Goal: Transaction & Acquisition: Purchase product/service

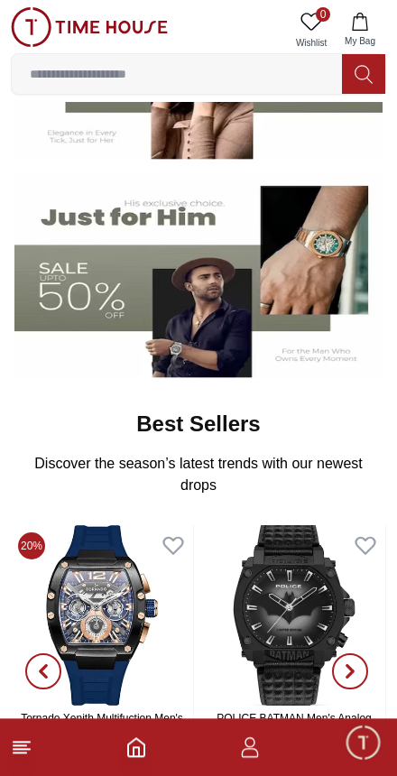
scroll to position [310, 0]
click at [64, 305] on img at bounding box center [198, 275] width 368 height 205
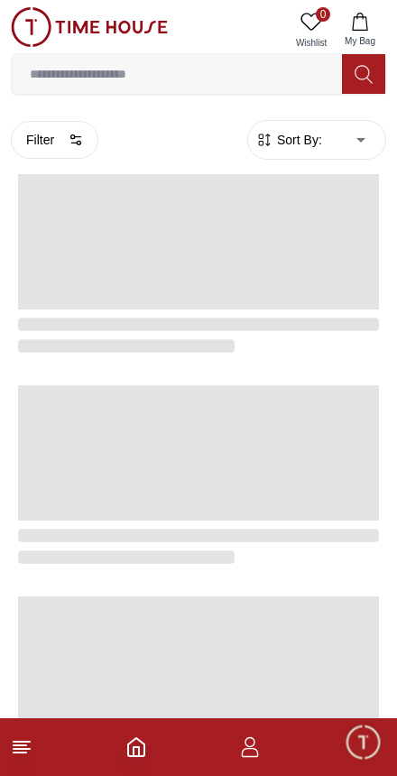
click at [52, 284] on span at bounding box center [198, 241] width 361 height 135
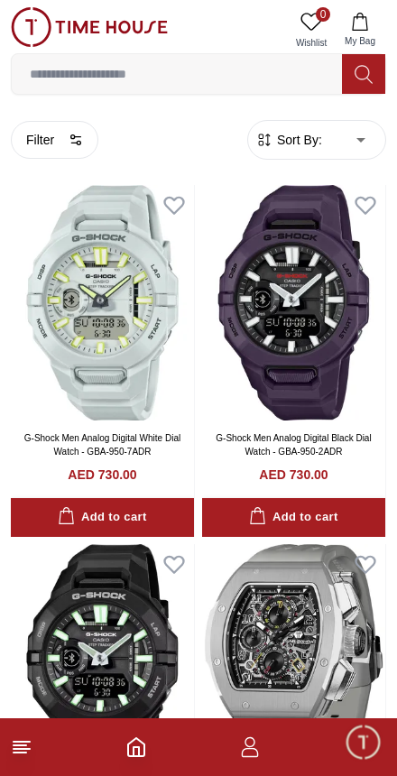
click at [32, 141] on button "Filter" at bounding box center [55, 140] width 88 height 38
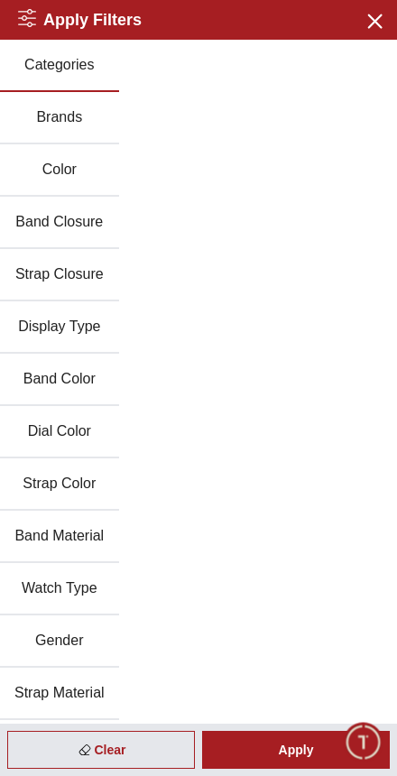
click at [374, 19] on icon "button" at bounding box center [374, 20] width 13 height 13
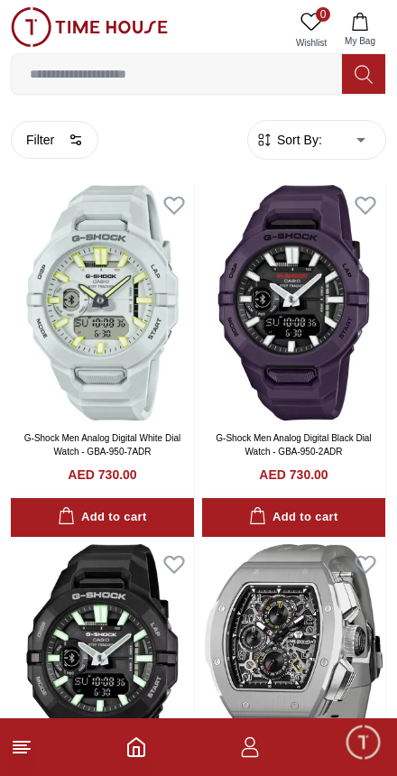
click at [313, 142] on span "Sort By:" at bounding box center [297, 140] width 49 height 18
click at [317, 136] on span "Sort By:" at bounding box center [297, 140] width 49 height 18
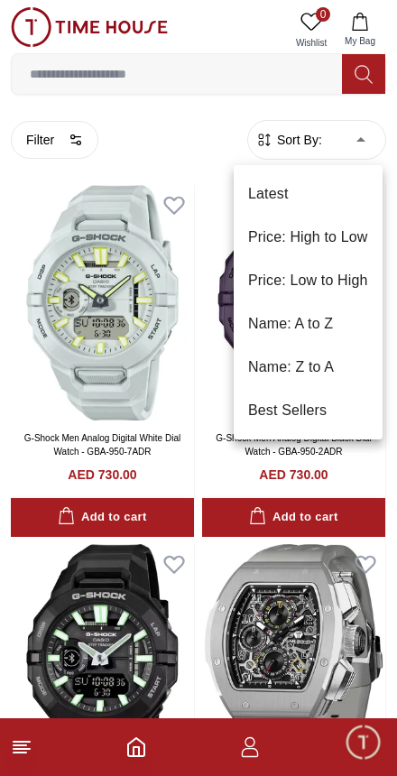
click at [357, 278] on li "Price: Low to High" at bounding box center [308, 280] width 149 height 43
type input "*"
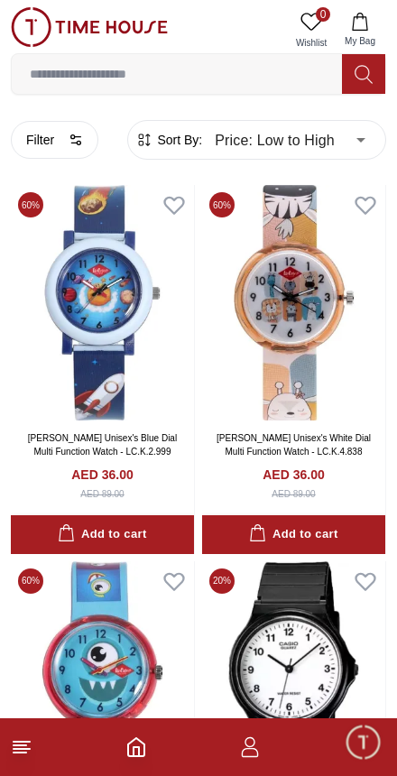
click at [43, 147] on button "Filter" at bounding box center [55, 140] width 88 height 38
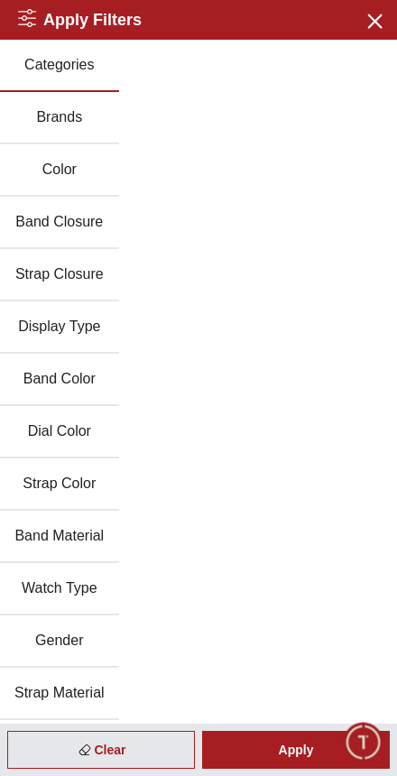
click at [91, 637] on button "Gender" at bounding box center [59, 641] width 119 height 52
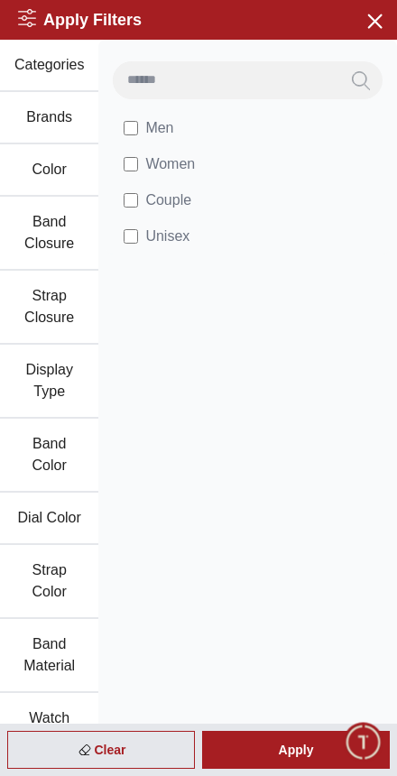
click at [313, 754] on div "Apply" at bounding box center [296, 750] width 188 height 38
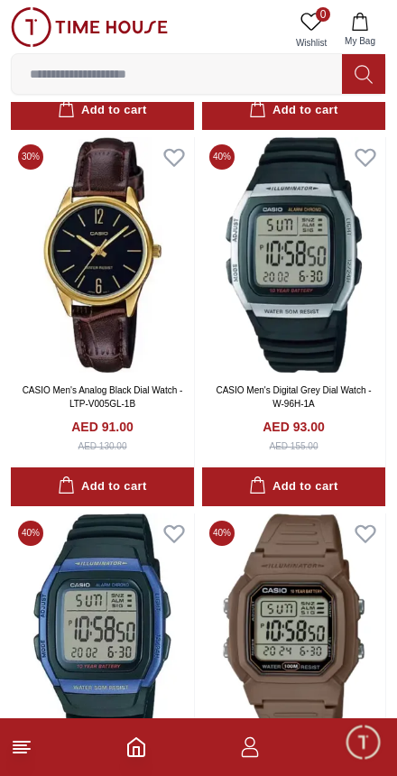
scroll to position [1557, 0]
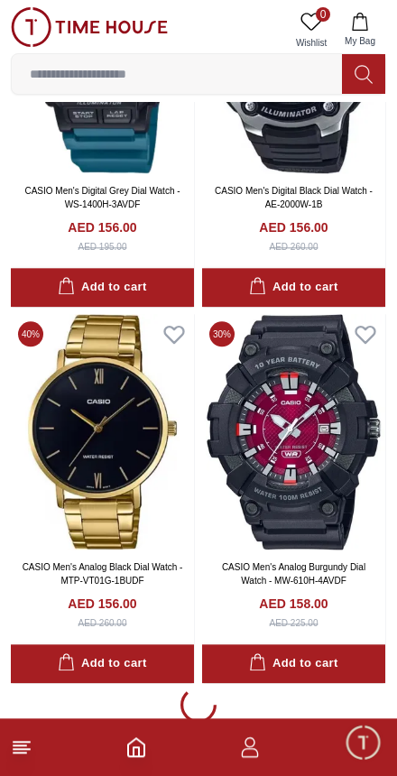
scroll to position [10919, 0]
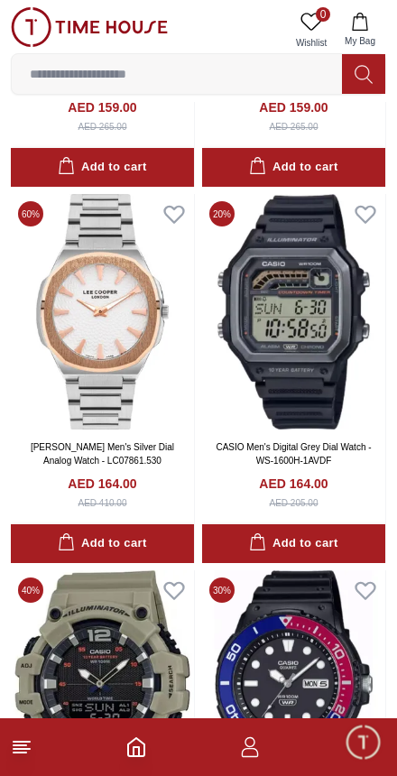
scroll to position [11653, 0]
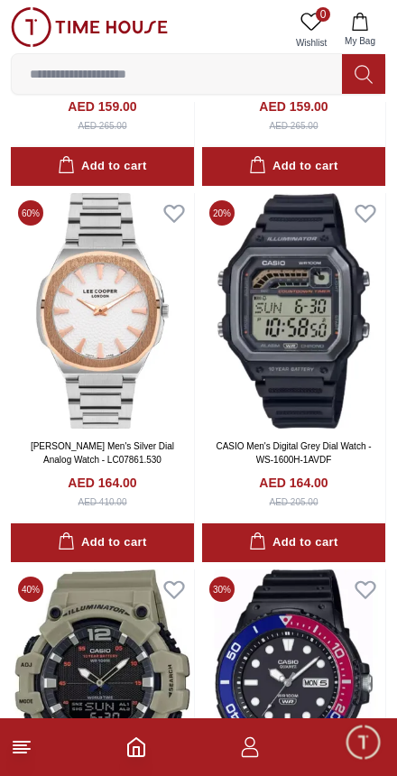
click at [89, 236] on img at bounding box center [102, 310] width 183 height 235
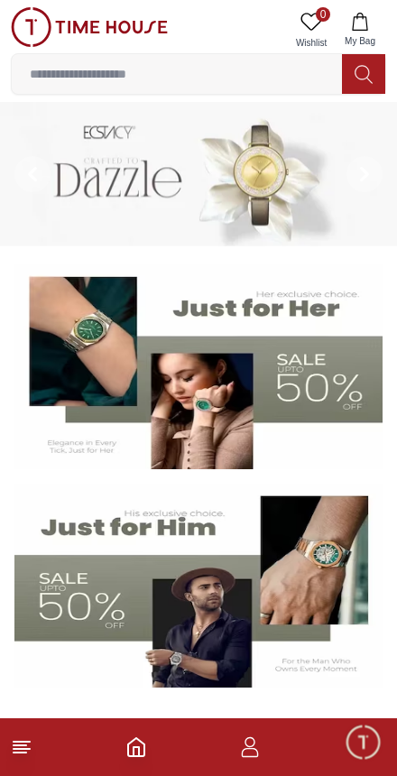
click at [220, 593] on img at bounding box center [198, 586] width 368 height 205
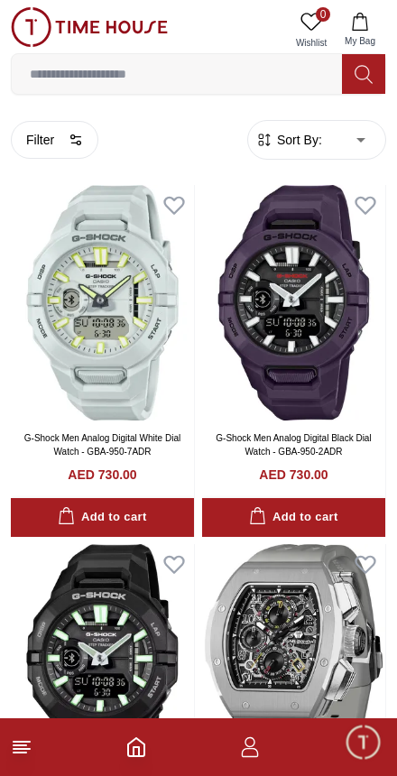
click at [222, 611] on img at bounding box center [293, 661] width 183 height 235
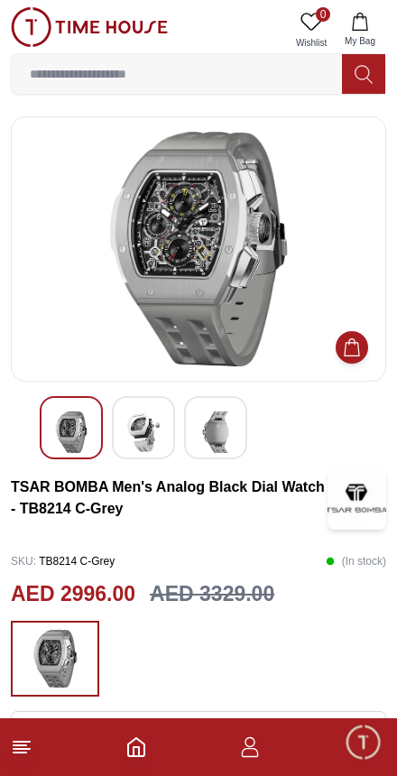
click at [144, 745] on icon "Home" at bounding box center [136, 747] width 16 height 18
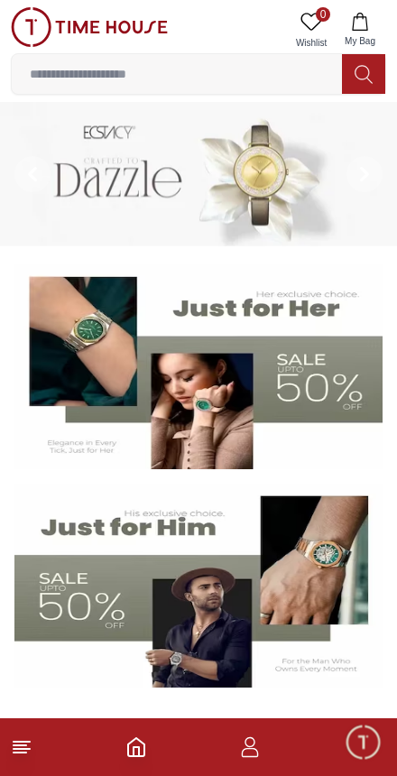
click at [214, 632] on img at bounding box center [198, 586] width 368 height 205
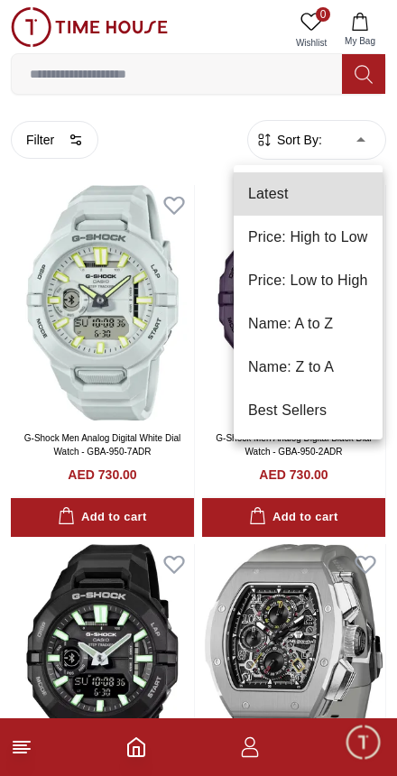
click at [356, 278] on li "Price: Low to High" at bounding box center [308, 280] width 149 height 43
type input "*"
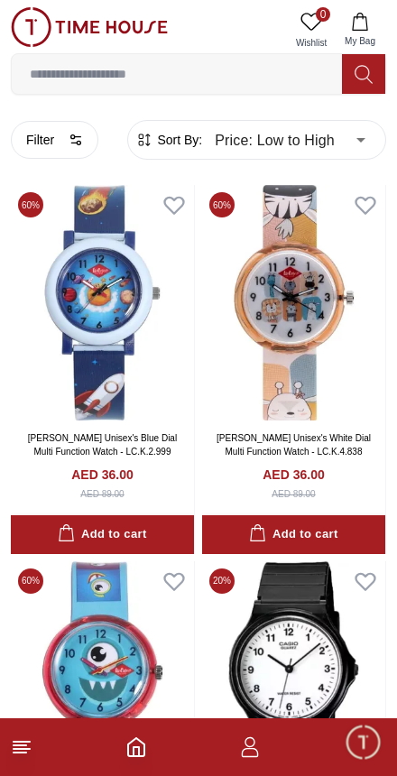
click at [36, 141] on button "Filter" at bounding box center [55, 140] width 88 height 38
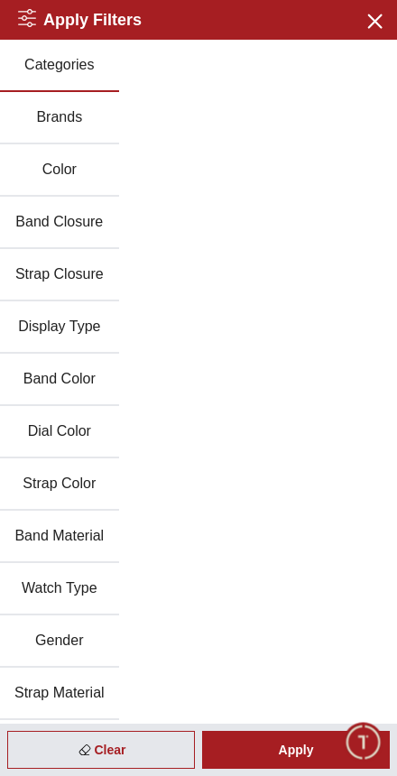
click at [91, 641] on button "Gender" at bounding box center [59, 641] width 119 height 52
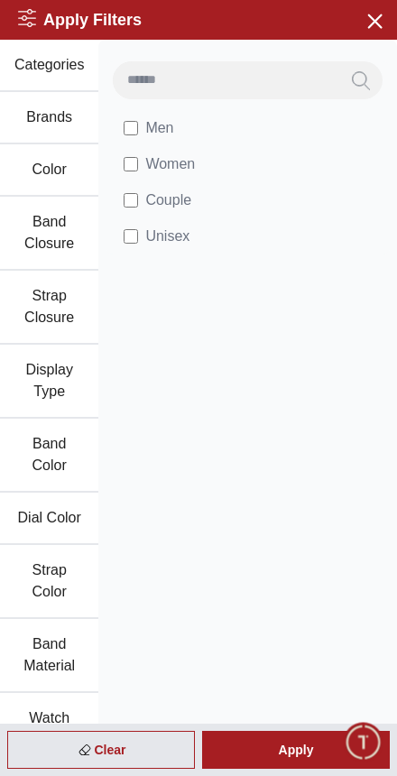
click at [335, 749] on div "Apply" at bounding box center [296, 750] width 188 height 38
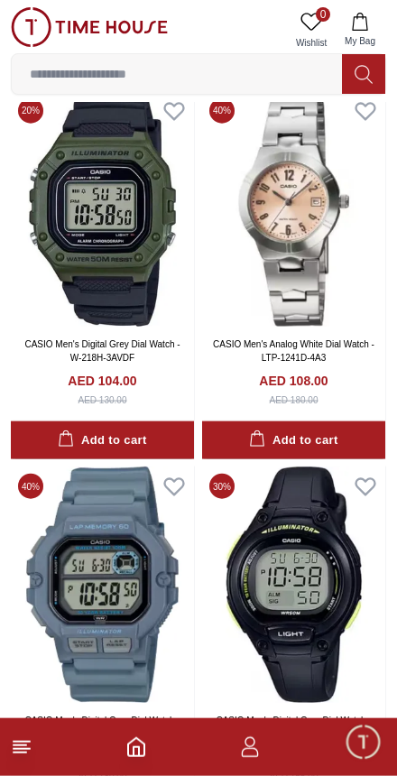
scroll to position [3409, 0]
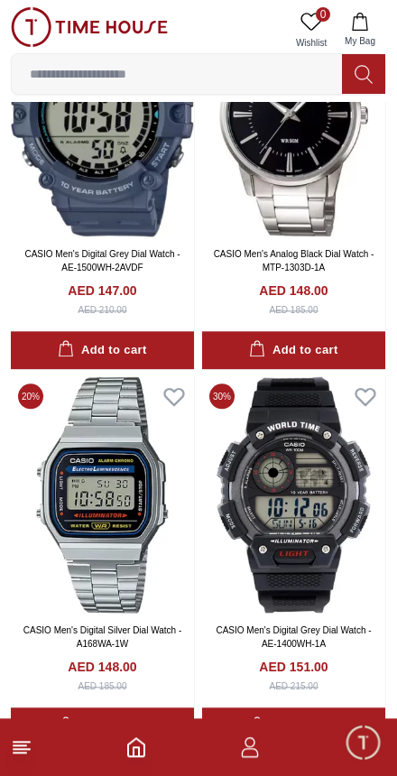
scroll to position [9489, 0]
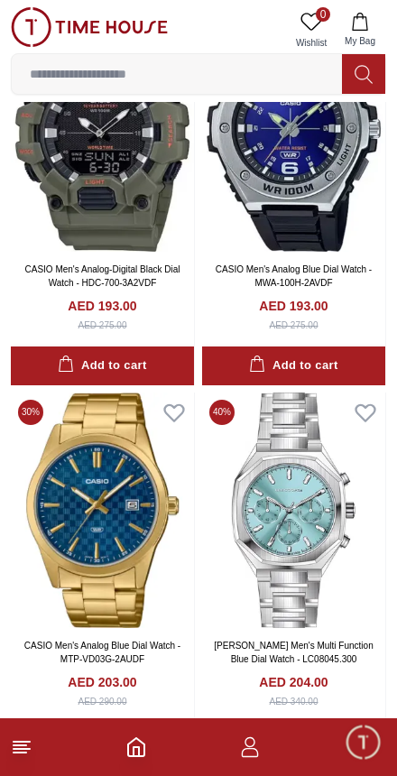
scroll to position [14512, 0]
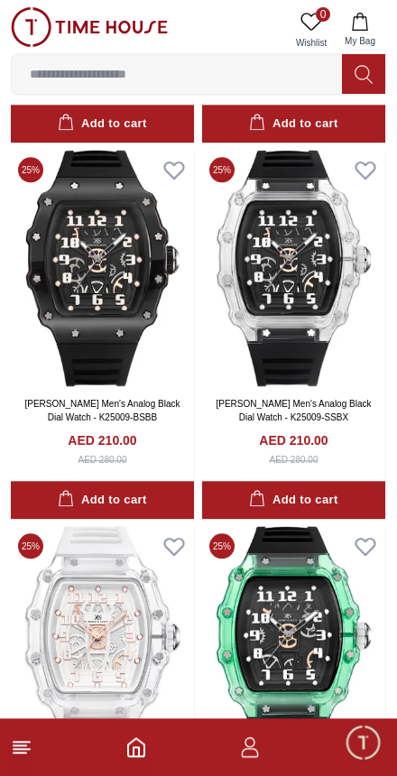
scroll to position [15479, 0]
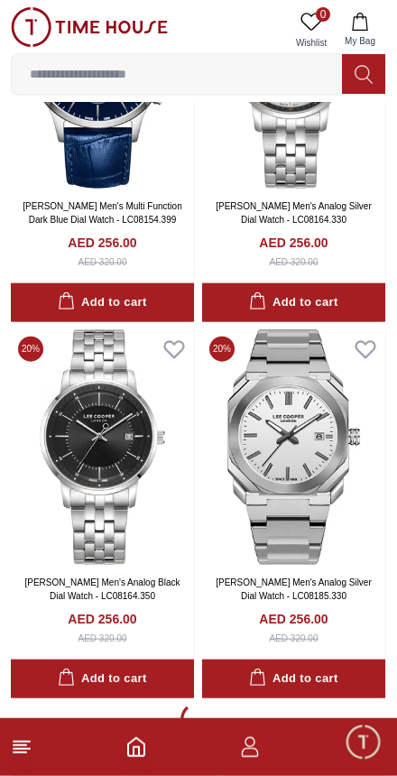
scroll to position [25938, 0]
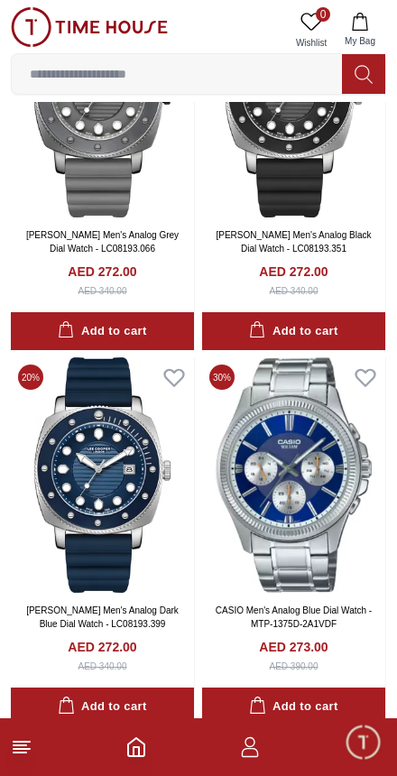
scroll to position [28416, 0]
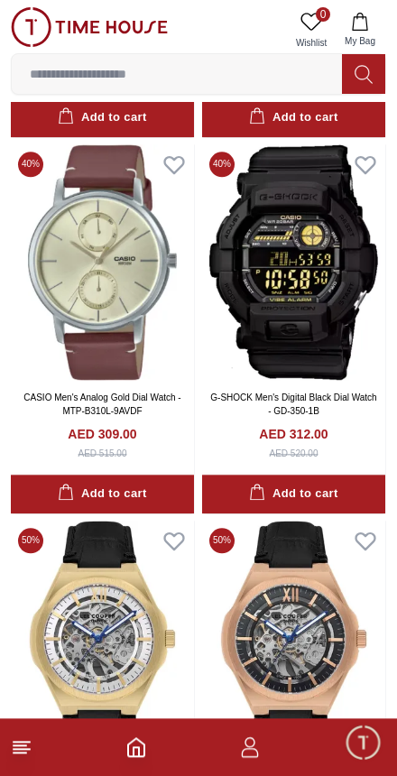
scroll to position [38791, 0]
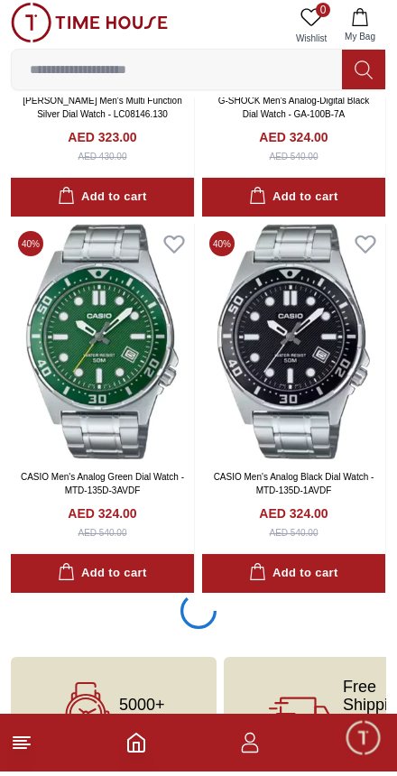
scroll to position [40954, 0]
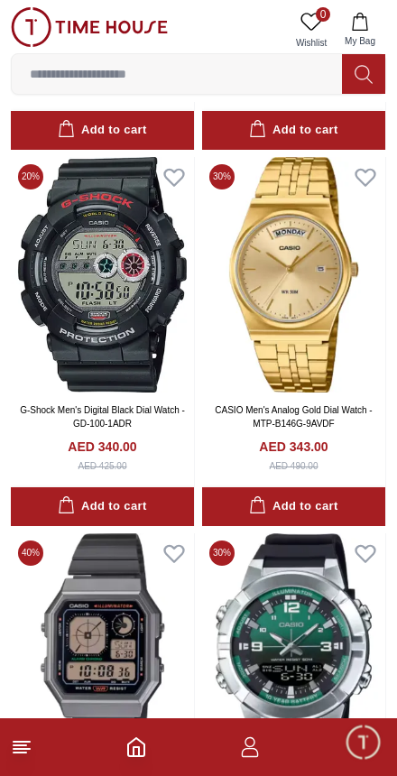
scroll to position [43664, 0]
